Goal: Task Accomplishment & Management: Manage account settings

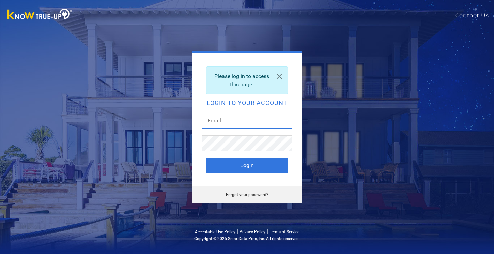
type input "[EMAIL_ADDRESS][DOMAIN_NAME]"
click at [247, 165] on button "Login" at bounding box center [247, 165] width 82 height 15
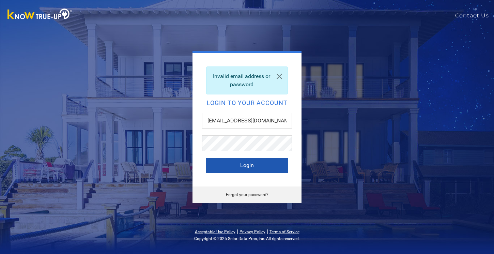
click at [249, 166] on button "Login" at bounding box center [247, 165] width 82 height 15
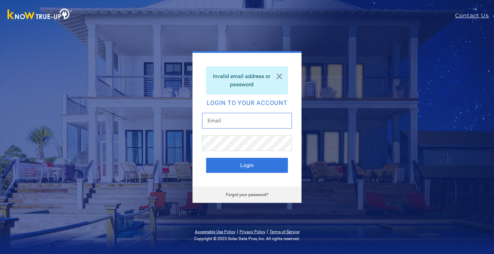
type input "[EMAIL_ADDRESS][DOMAIN_NAME]"
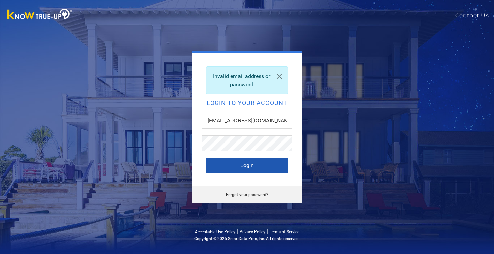
click at [238, 164] on button "Login" at bounding box center [247, 165] width 82 height 15
click at [293, 56] on div "Invalid email address or password Login to your account [EMAIL_ADDRESS][DOMAIN_…" at bounding box center [247, 120] width 109 height 134
click at [278, 77] on link at bounding box center [279, 76] width 16 height 19
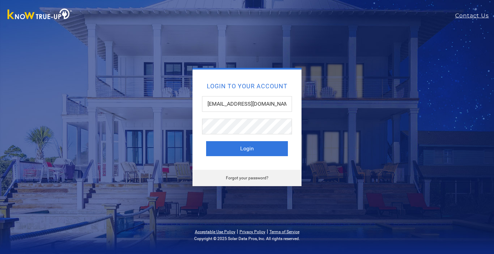
click at [362, 46] on div "Login to your account markanawalt@gmail.com Login Forgot your password?" at bounding box center [247, 127] width 494 height 254
